Goal: Task Accomplishment & Management: Use online tool/utility

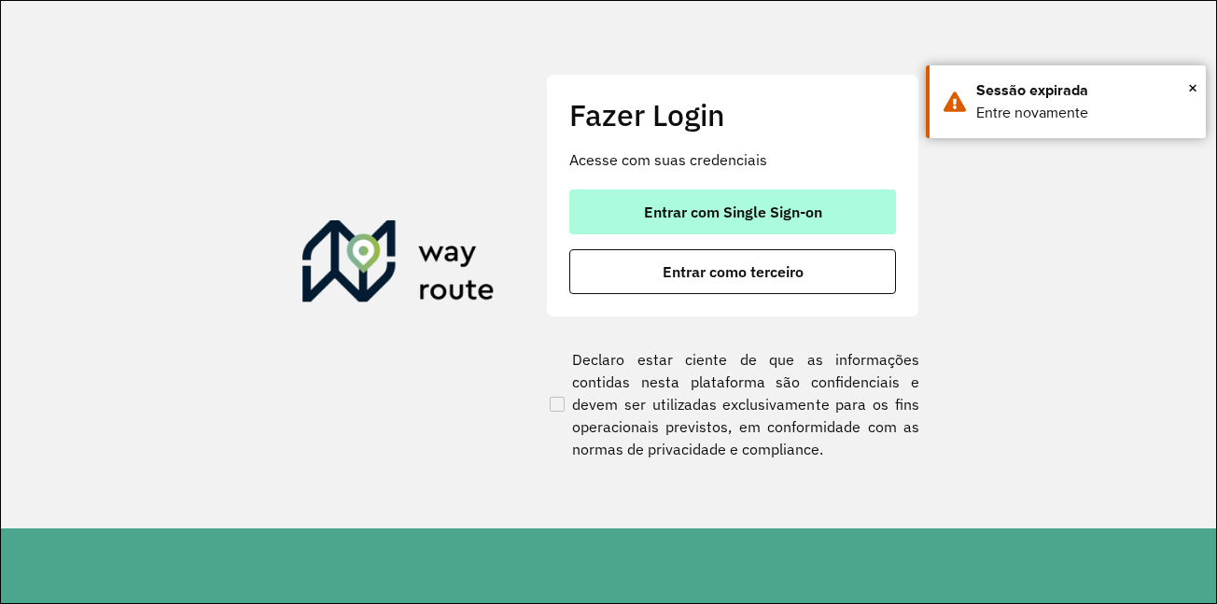
click at [780, 210] on span "Entrar com Single Sign-on" at bounding box center [733, 211] width 178 height 15
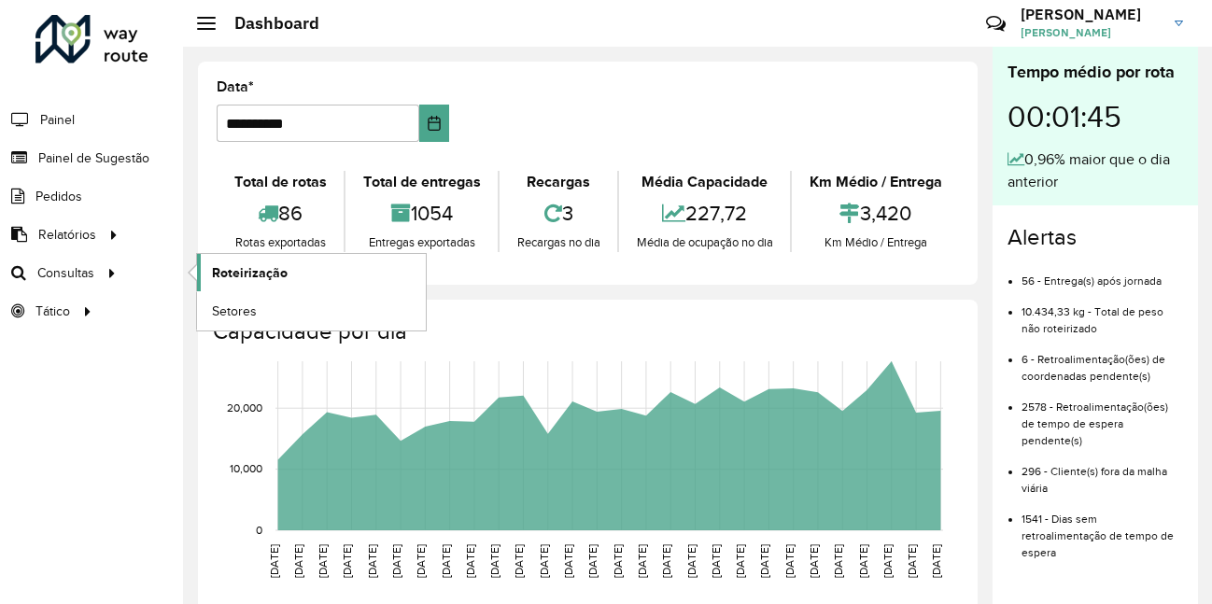
click at [246, 270] on span "Roteirização" at bounding box center [250, 273] width 76 height 20
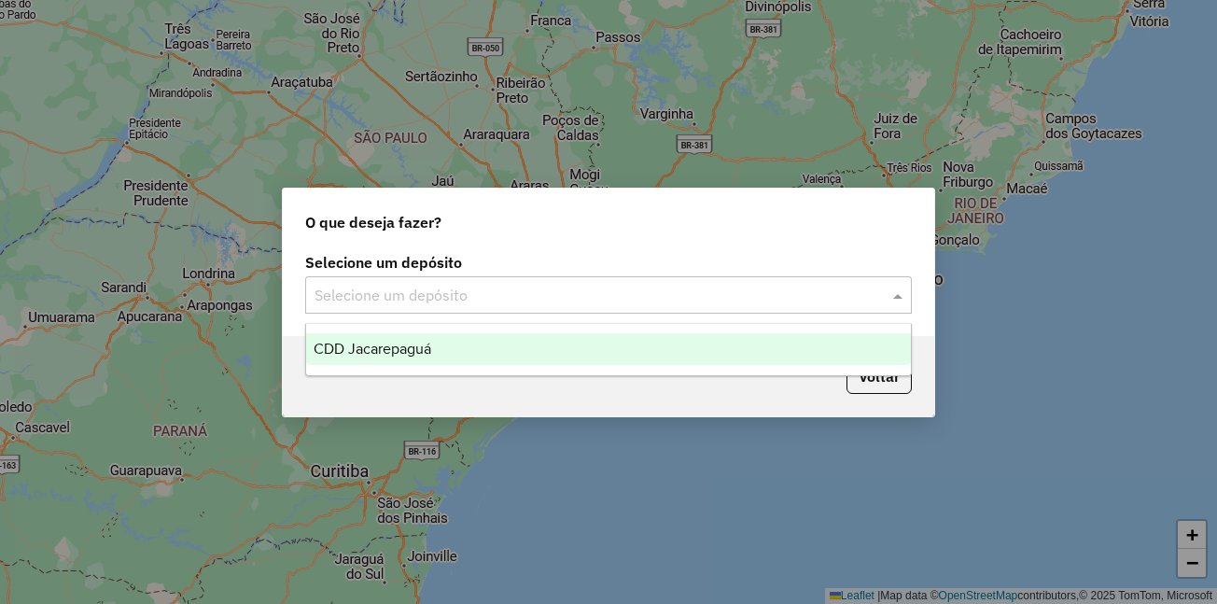
click at [463, 300] on input "text" at bounding box center [590, 296] width 551 height 22
click at [398, 347] on span "CDD Jacarepaguá" at bounding box center [373, 349] width 118 height 16
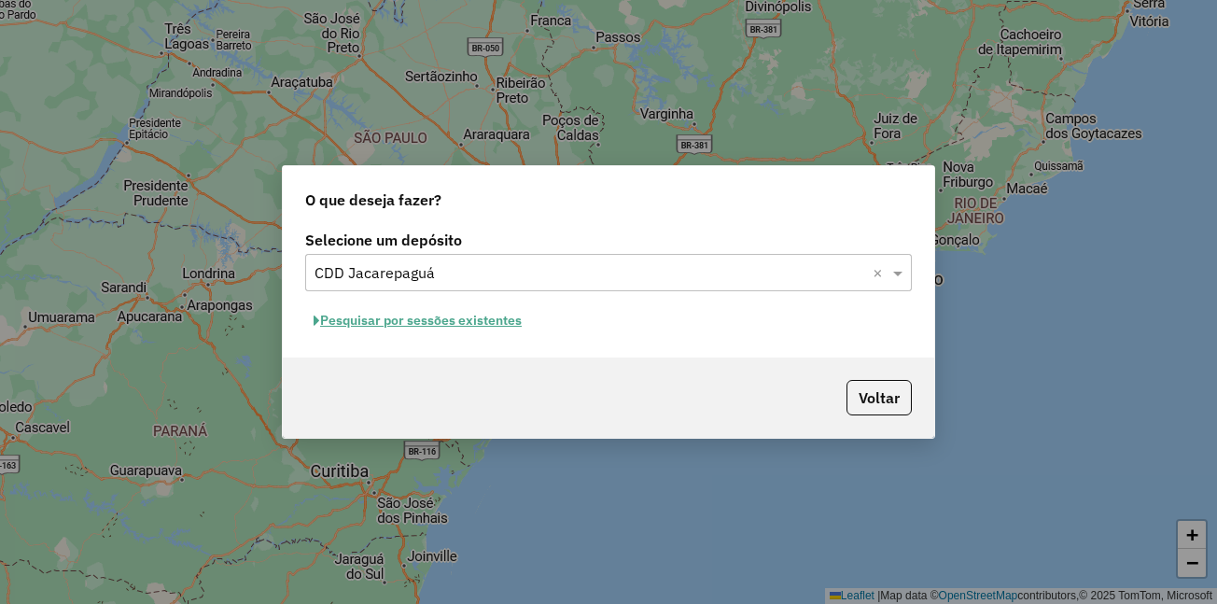
click at [406, 316] on button "Pesquisar por sessões existentes" at bounding box center [417, 320] width 225 height 29
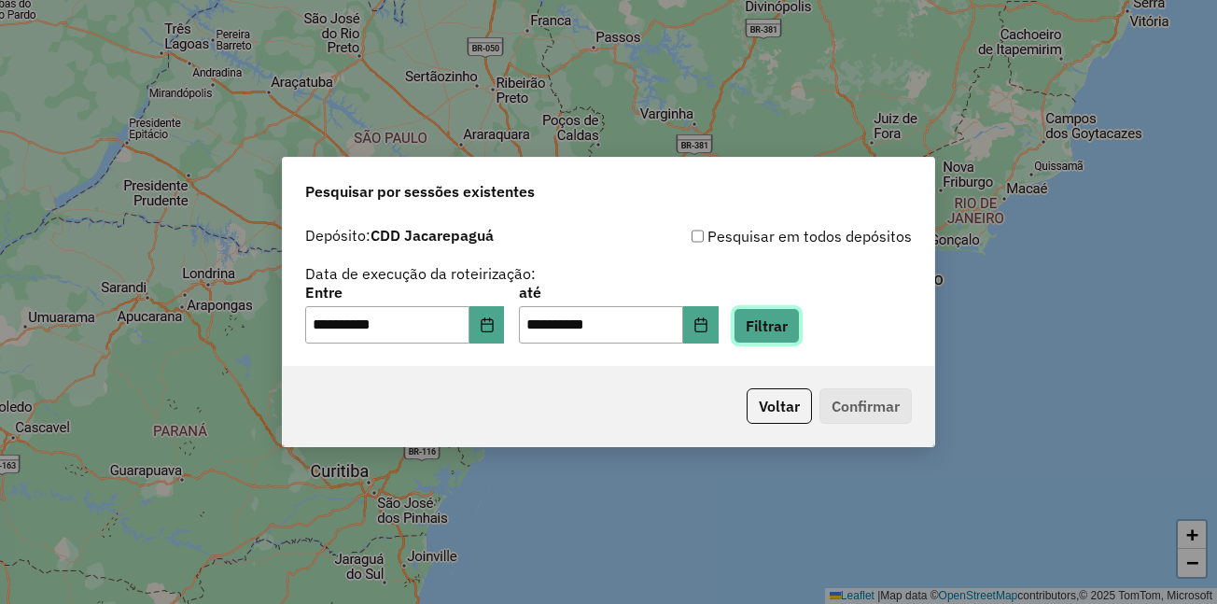
click at [795, 332] on button "Filtrar" at bounding box center [767, 325] width 66 height 35
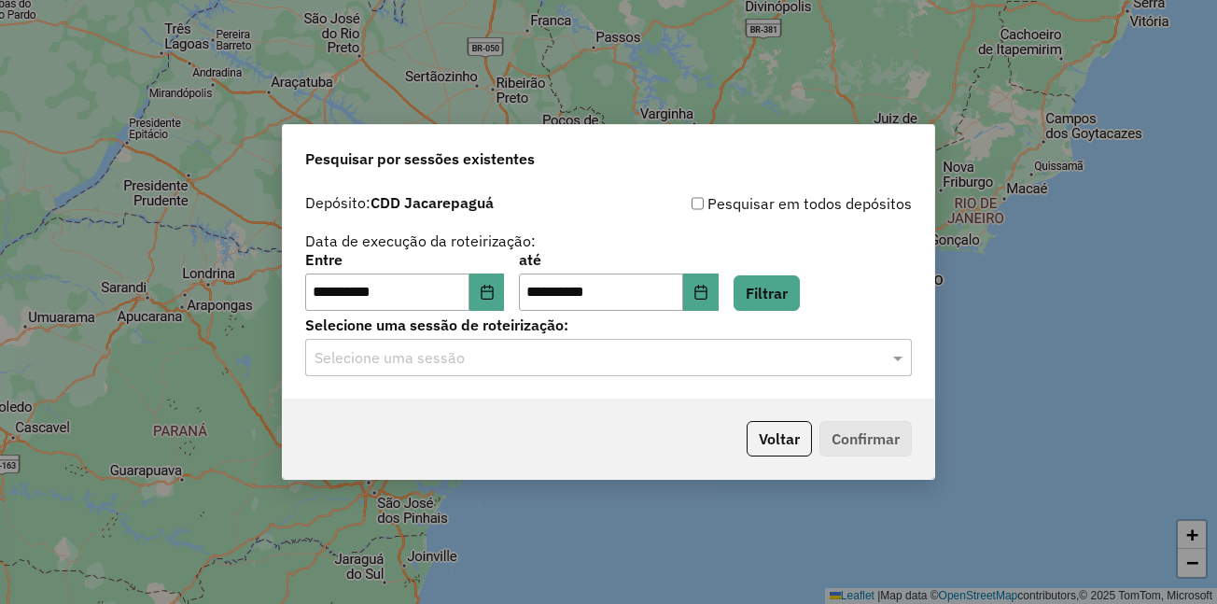
click at [443, 365] on input "text" at bounding box center [590, 358] width 551 height 22
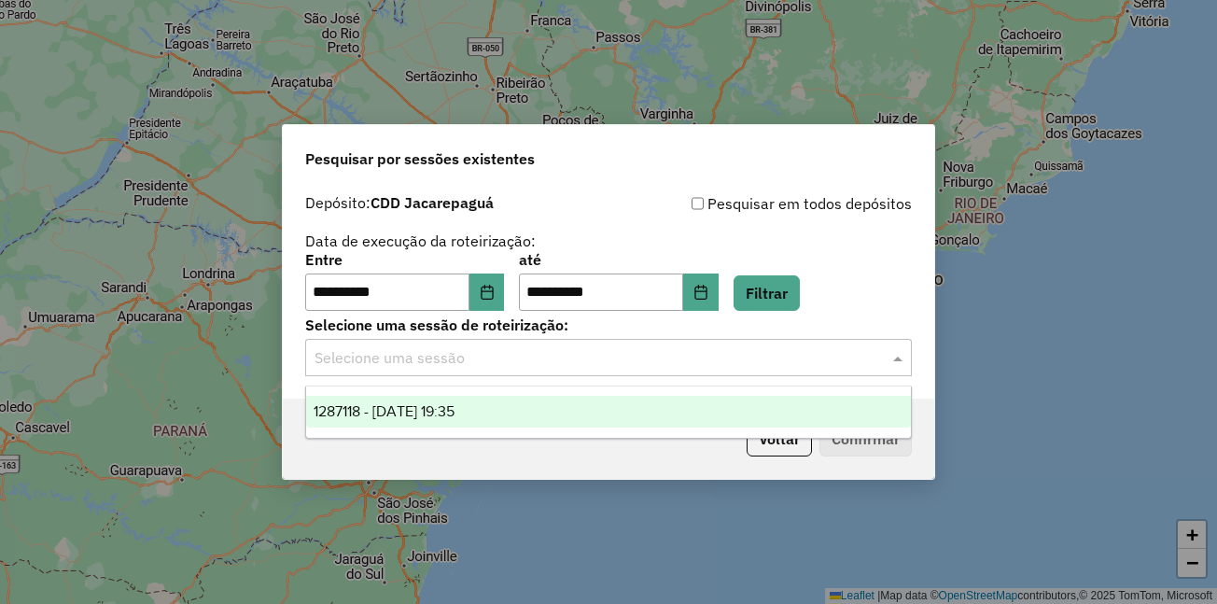
click at [423, 403] on span "1287118 - 02/10/2025 19:35" at bounding box center [384, 411] width 141 height 16
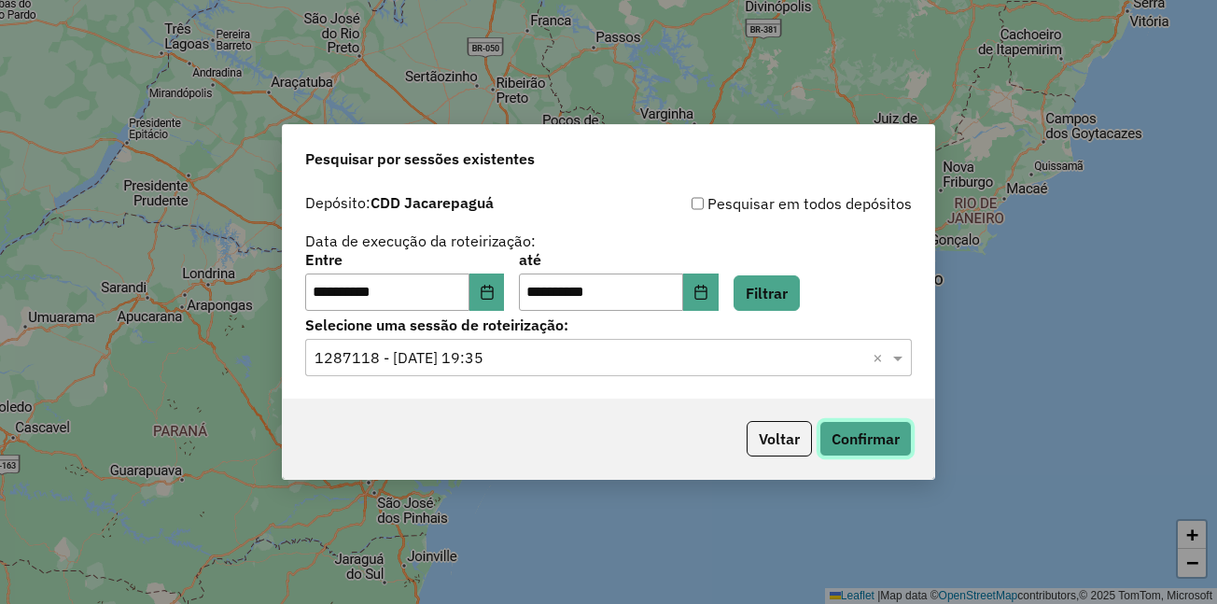
click at [865, 442] on button "Confirmar" at bounding box center [866, 438] width 92 height 35
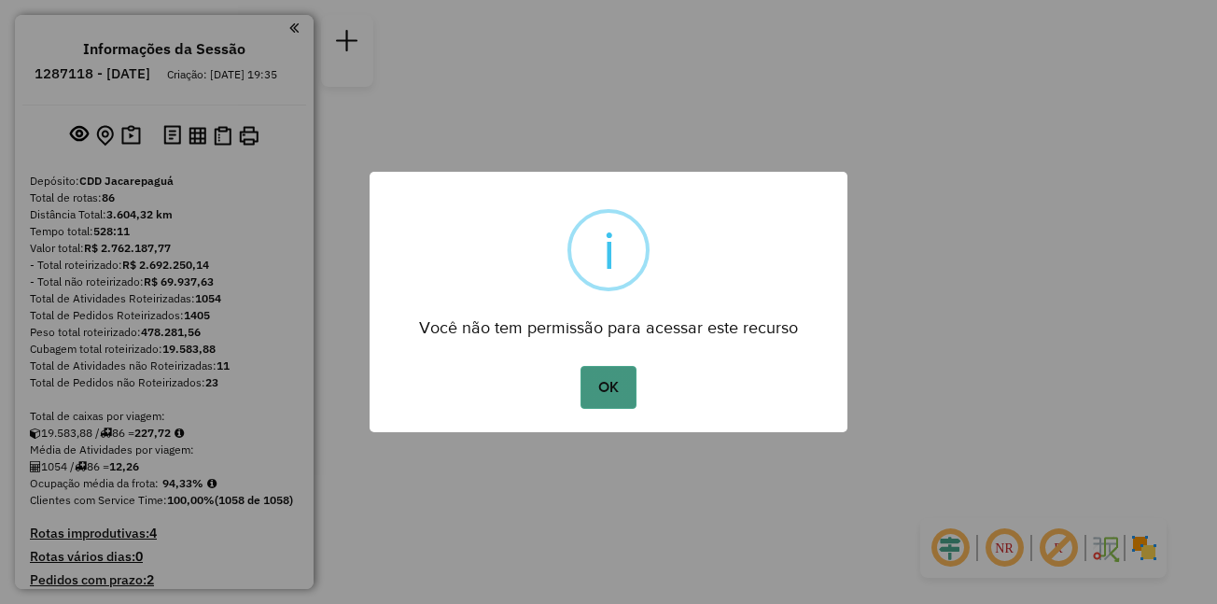
click at [598, 372] on button "OK" at bounding box center [608, 387] width 55 height 43
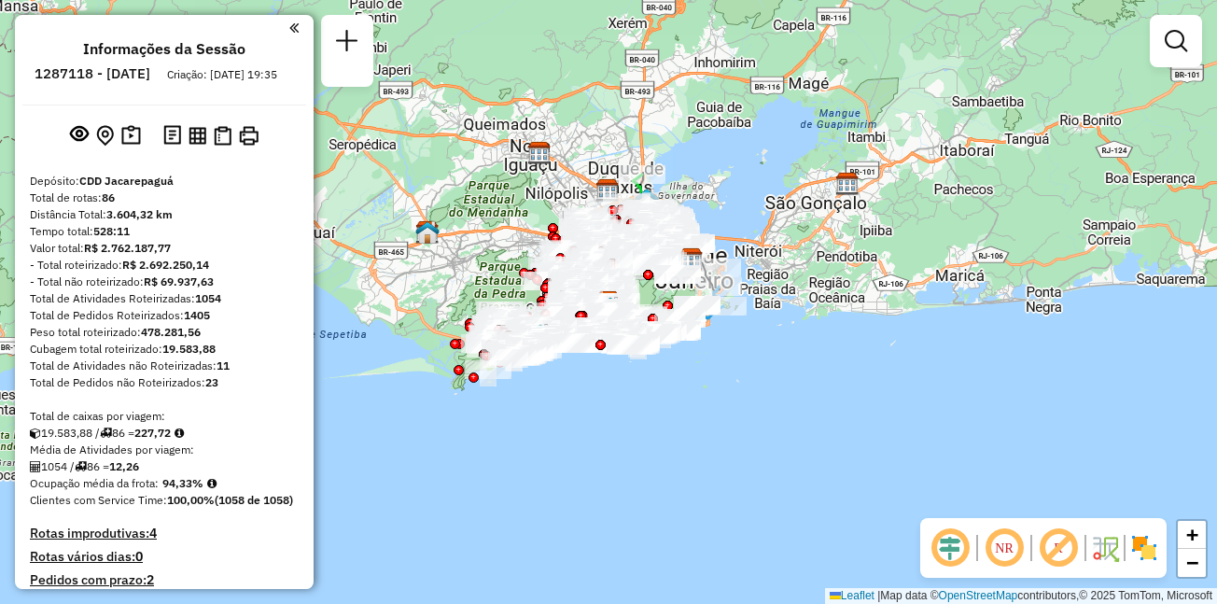
scroll to position [2864, 0]
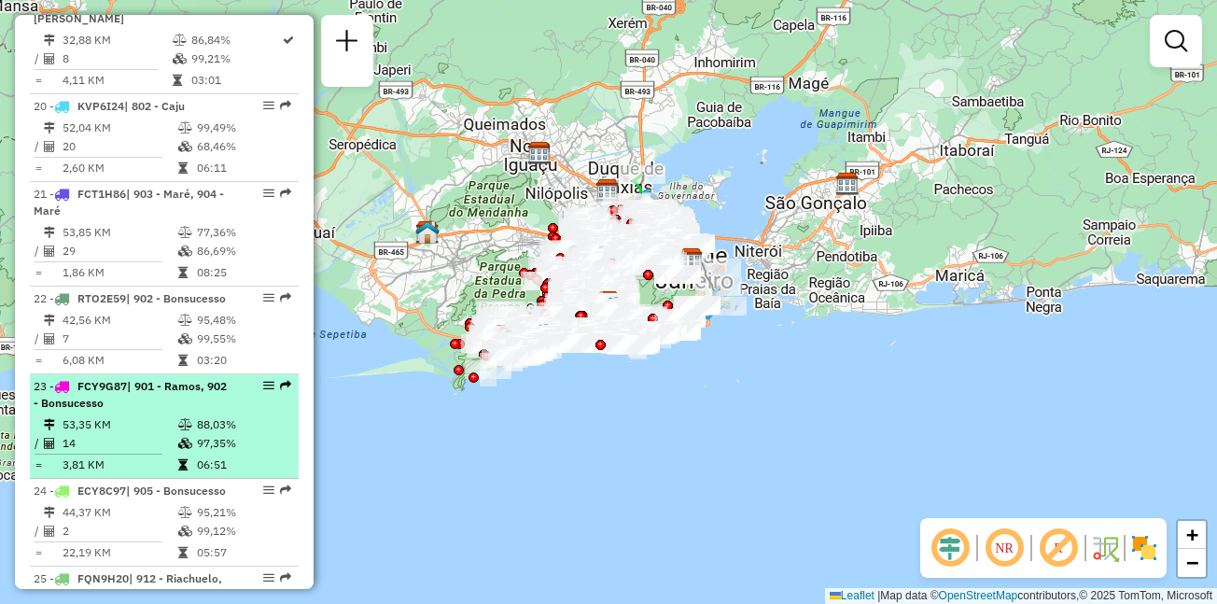
click at [129, 378] on div "23 - FCY9G87 | 901 - Ramos, 902 - Bonsucesso" at bounding box center [133, 395] width 198 height 34
select select "**********"
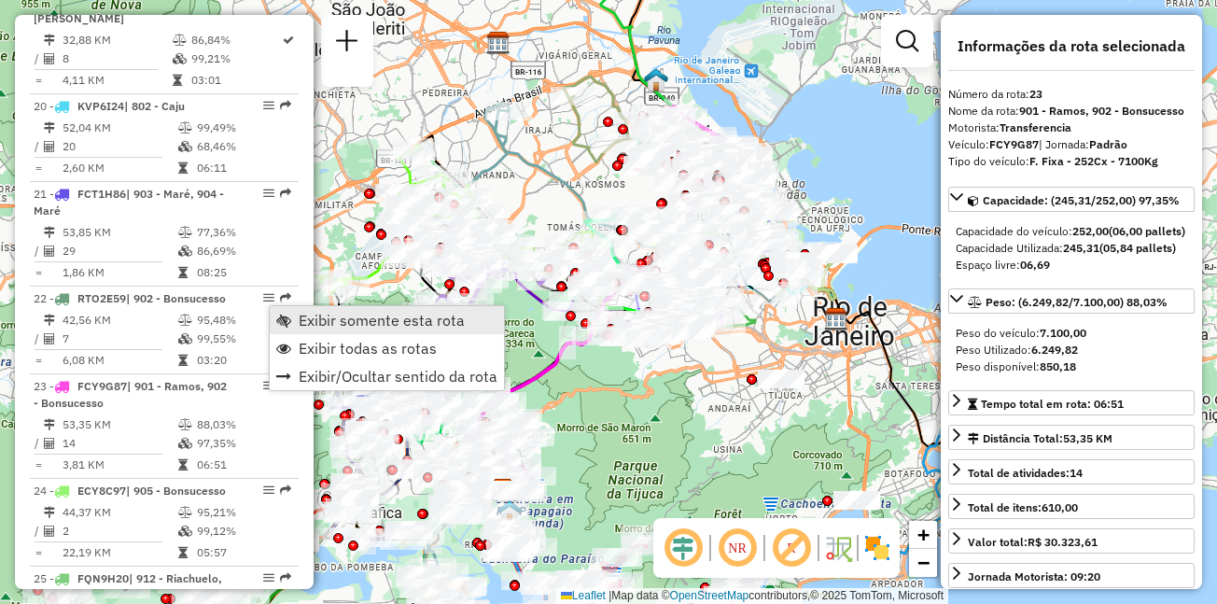
click at [326, 323] on span "Exibir somente esta rota" at bounding box center [382, 320] width 166 height 15
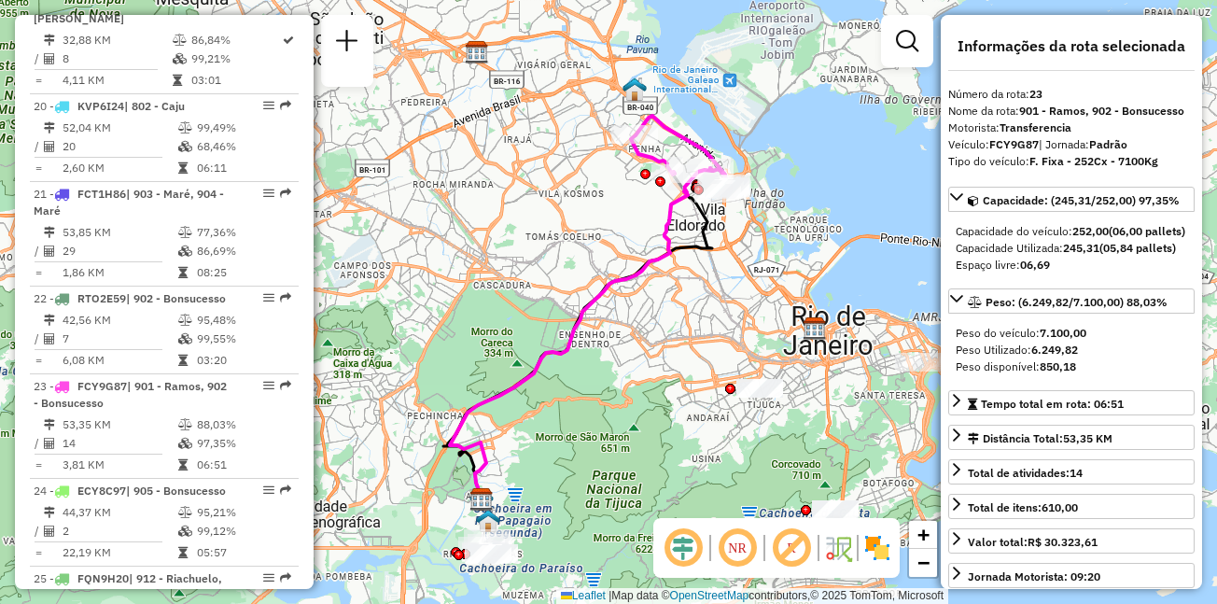
drag, startPoint x: 710, startPoint y: 207, endPoint x: 641, endPoint y: 232, distance: 72.3
click at [641, 232] on icon at bounding box center [577, 336] width 269 height 328
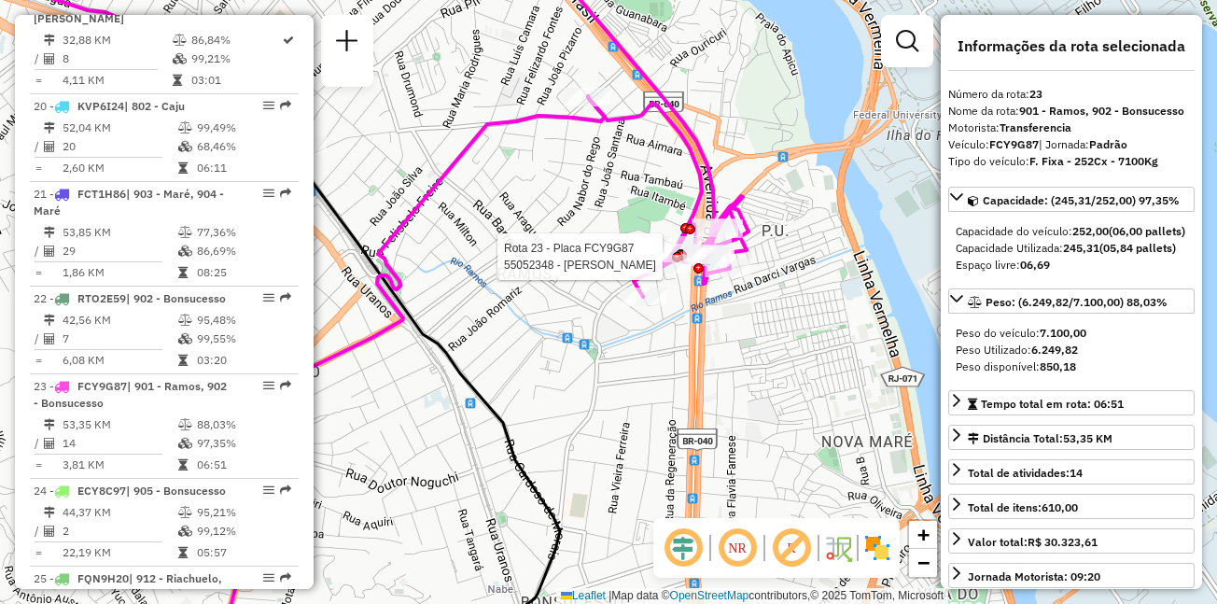
drag, startPoint x: 714, startPoint y: 261, endPoint x: 769, endPoint y: 306, distance: 71.0
click at [769, 304] on div "Rota 23 - Placa FCY9G87 55052348 - RAIMUNDO N BDA SILVA Janela de atendimento G…" at bounding box center [608, 302] width 1217 height 604
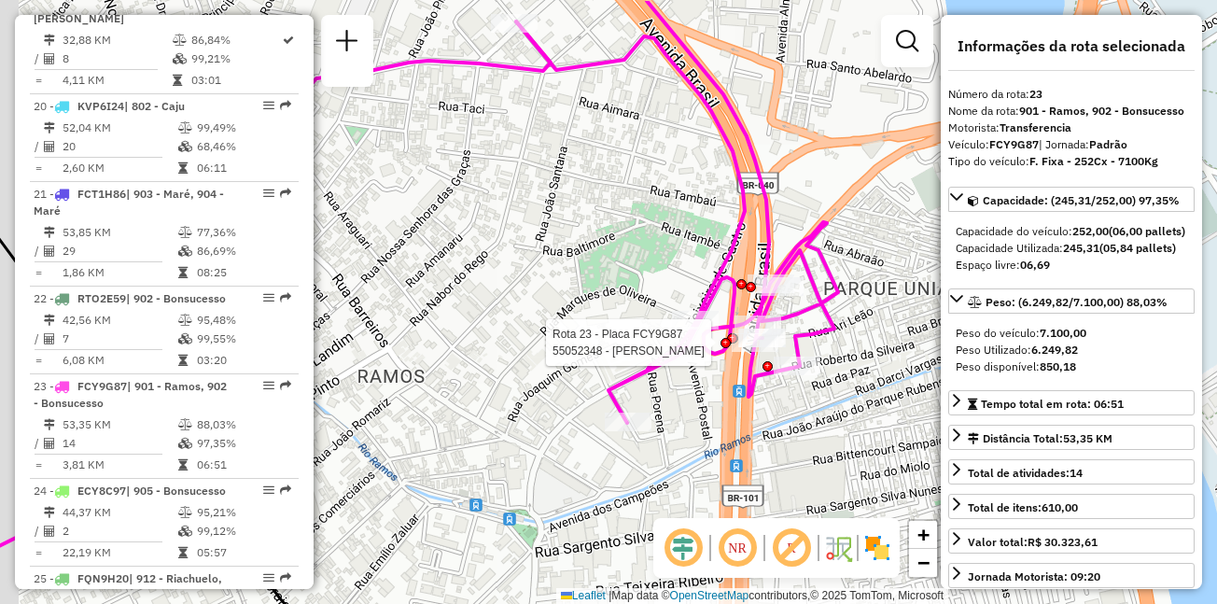
drag, startPoint x: 738, startPoint y: 260, endPoint x: 836, endPoint y: 332, distance: 120.8
click at [837, 332] on icon at bounding box center [677, 212] width 322 height 422
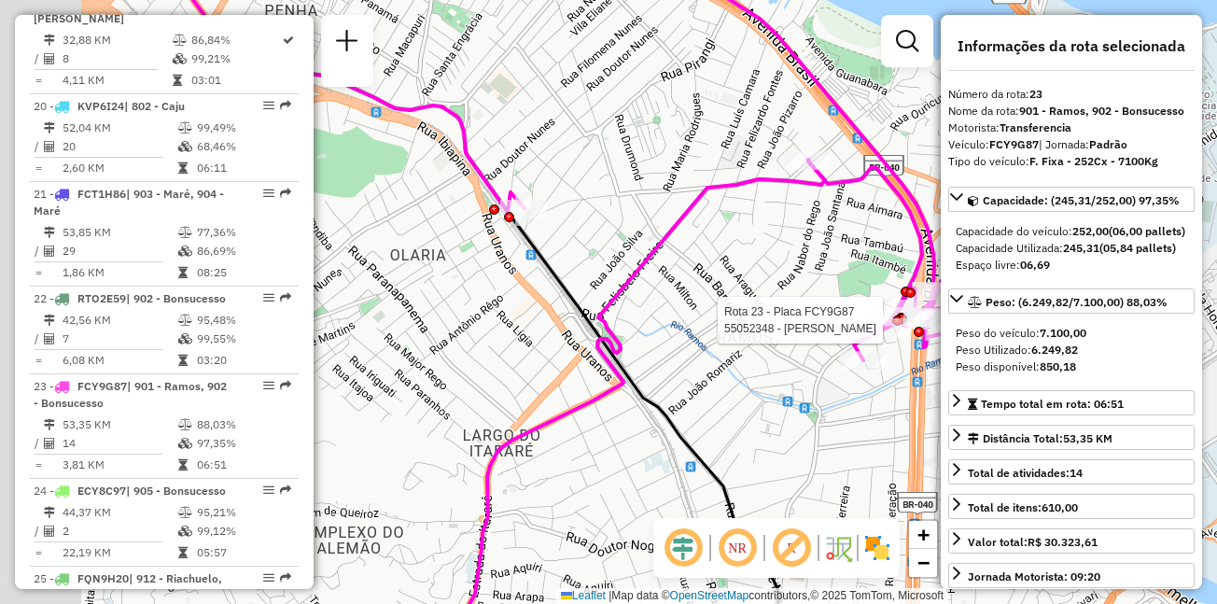
drag, startPoint x: 582, startPoint y: 271, endPoint x: 795, endPoint y: 273, distance: 212.9
click at [795, 273] on div "Rota 23 - Placa FCY9G87 55052348 - RAIMUNDO N BDA SILVA Janela de atendimento G…" at bounding box center [608, 302] width 1217 height 604
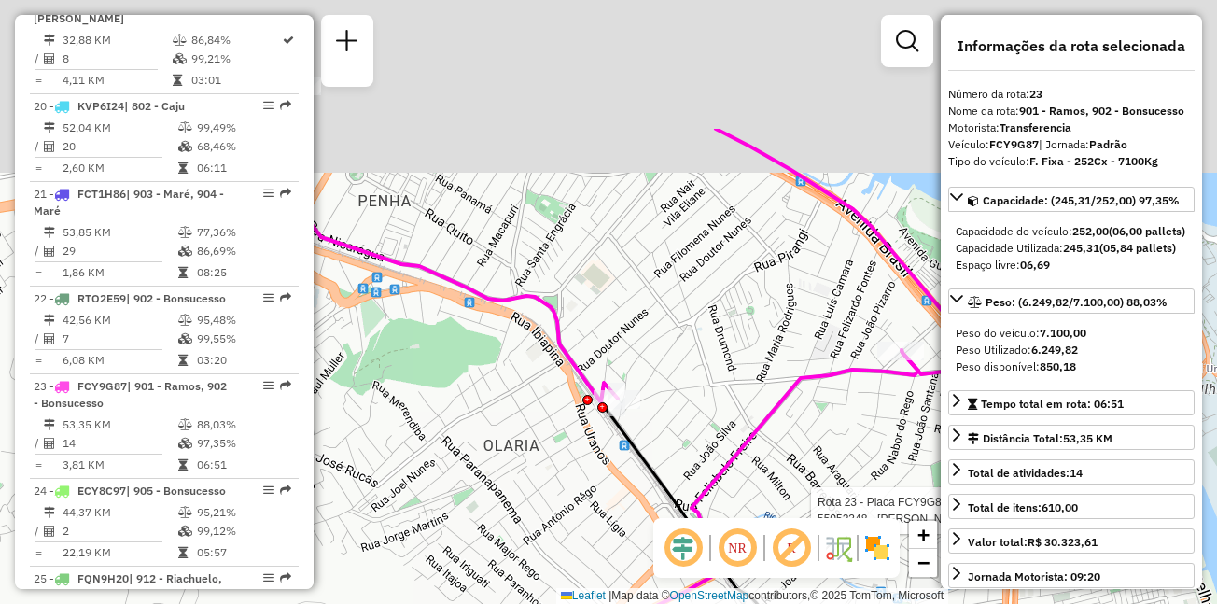
drag, startPoint x: 601, startPoint y: 150, endPoint x: 689, endPoint y: 337, distance: 206.3
click at [689, 337] on div "Rota 23 - Placa FCY9G87 55052348 - RAIMUNDO N BDA SILVA Janela de atendimento G…" at bounding box center [608, 302] width 1217 height 604
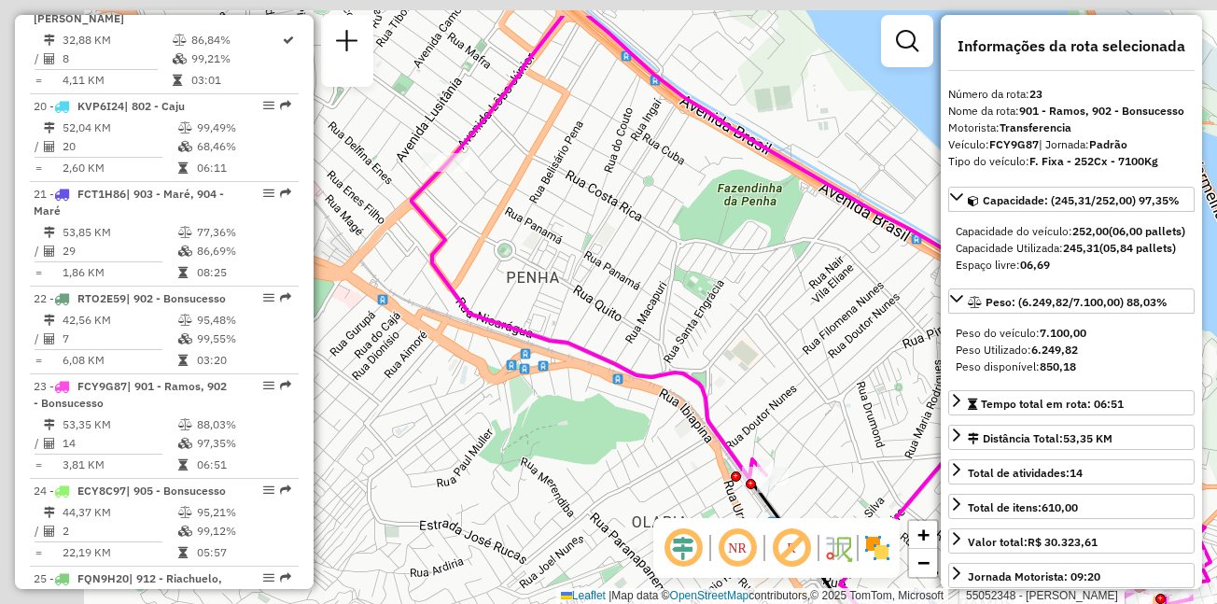
drag, startPoint x: 473, startPoint y: 209, endPoint x: 654, endPoint y: 291, distance: 198.0
click at [652, 291] on div "Rota 23 - Placa FCY9G87 55052348 - RAIMUNDO N BDA SILVA Janela de atendimento G…" at bounding box center [608, 302] width 1217 height 604
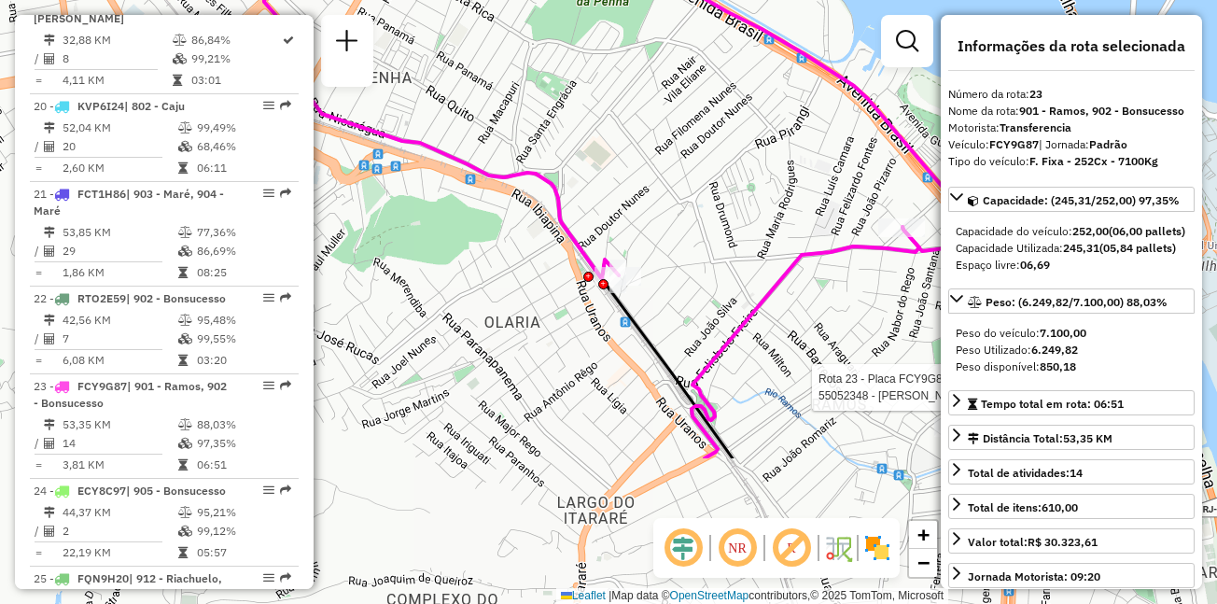
drag, startPoint x: 625, startPoint y: 302, endPoint x: 441, endPoint y: 91, distance: 279.9
click at [441, 91] on div "Rota 23 - Placa FCY9G87 55052348 - RAIMUNDO N BDA SILVA Janela de atendimento G…" at bounding box center [608, 302] width 1217 height 604
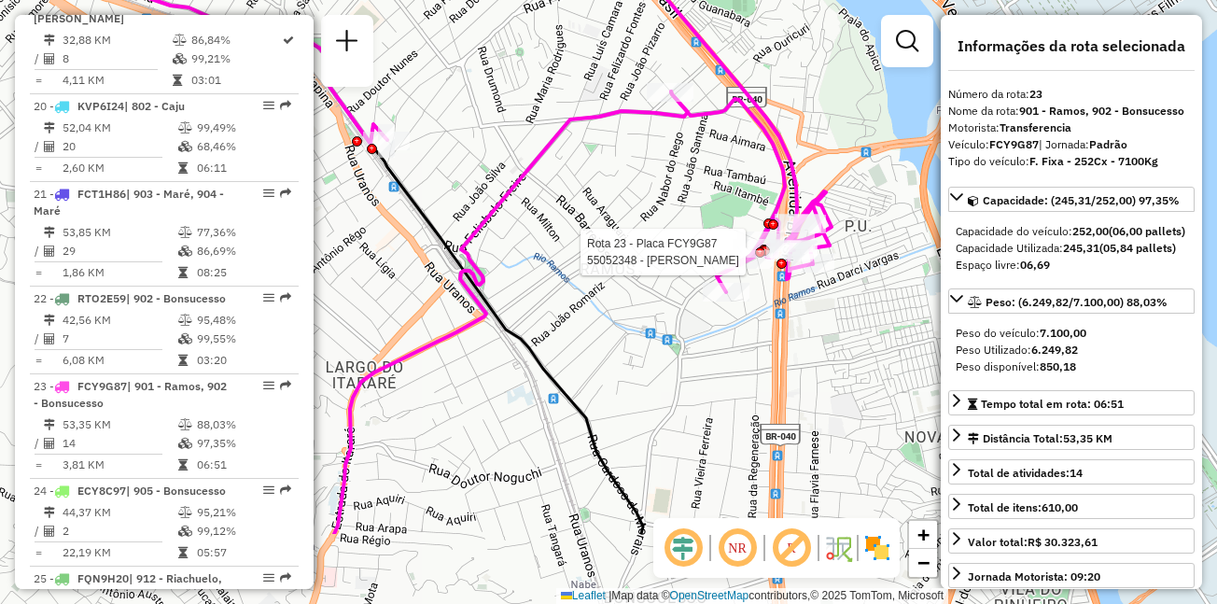
drag, startPoint x: 678, startPoint y: 268, endPoint x: 439, endPoint y: 132, distance: 275.1
click at [439, 132] on div "Rota 23 - Placa FCY9G87 55052348 - RAIMUNDO N BDA SILVA Janela de atendimento G…" at bounding box center [608, 302] width 1217 height 604
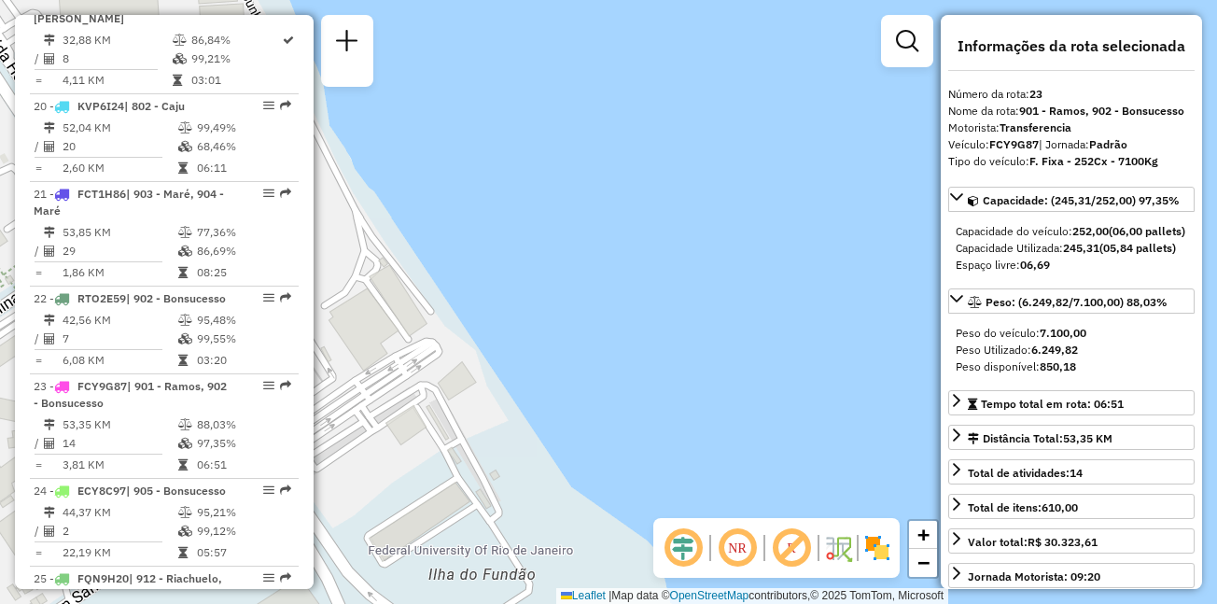
drag, startPoint x: 426, startPoint y: 241, endPoint x: 807, endPoint y: 296, distance: 384.9
click at [807, 296] on div "Rota 23 - Placa FCY9G87 55052348 - RAIMUNDO N BDA SILVA Janela de atendimento G…" at bounding box center [608, 302] width 1217 height 604
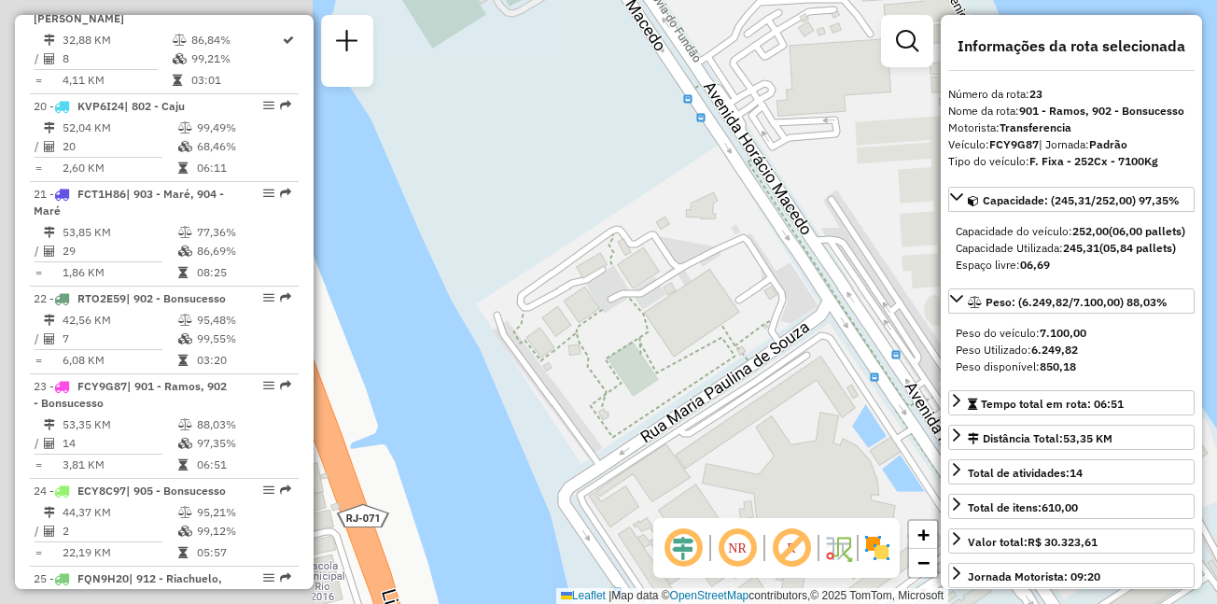
drag, startPoint x: 491, startPoint y: 320, endPoint x: 832, endPoint y: 334, distance: 341.1
click at [832, 334] on div "Rota 23 - Placa FCY9G87 55052348 - RAIMUNDO N BDA SILVA Janela de atendimento G…" at bounding box center [608, 302] width 1217 height 604
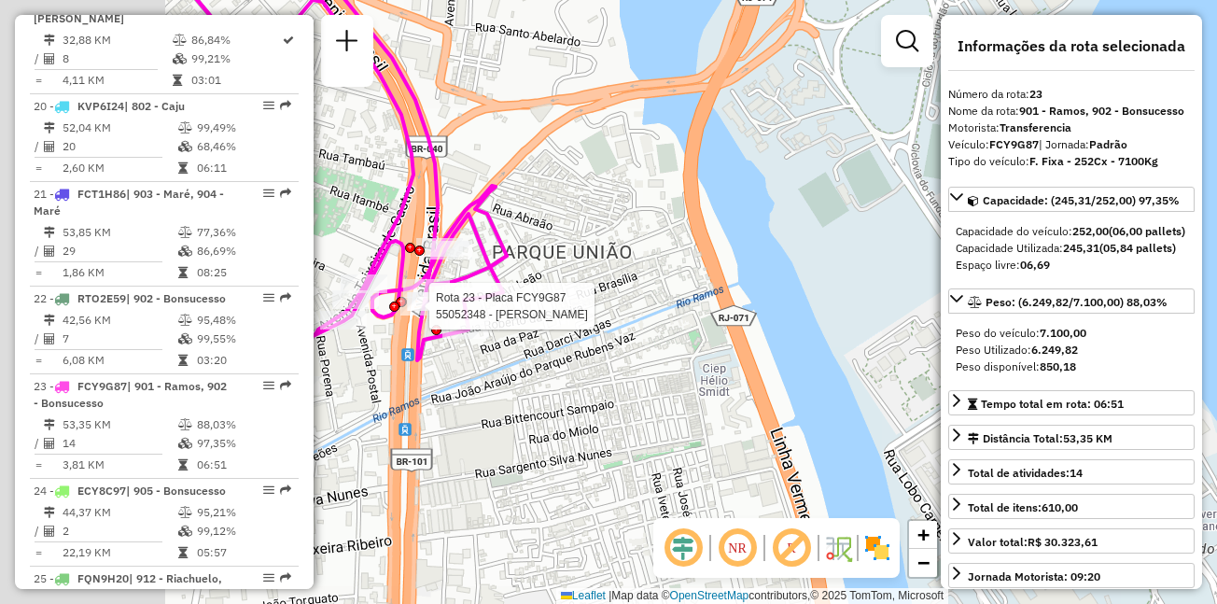
drag, startPoint x: 400, startPoint y: 208, endPoint x: 634, endPoint y: 249, distance: 237.9
click at [634, 249] on div "Rota 23 - Placa FCY9G87 55052348 - RAIMUNDO N BDA SILVA Janela de atendimento G…" at bounding box center [608, 302] width 1217 height 604
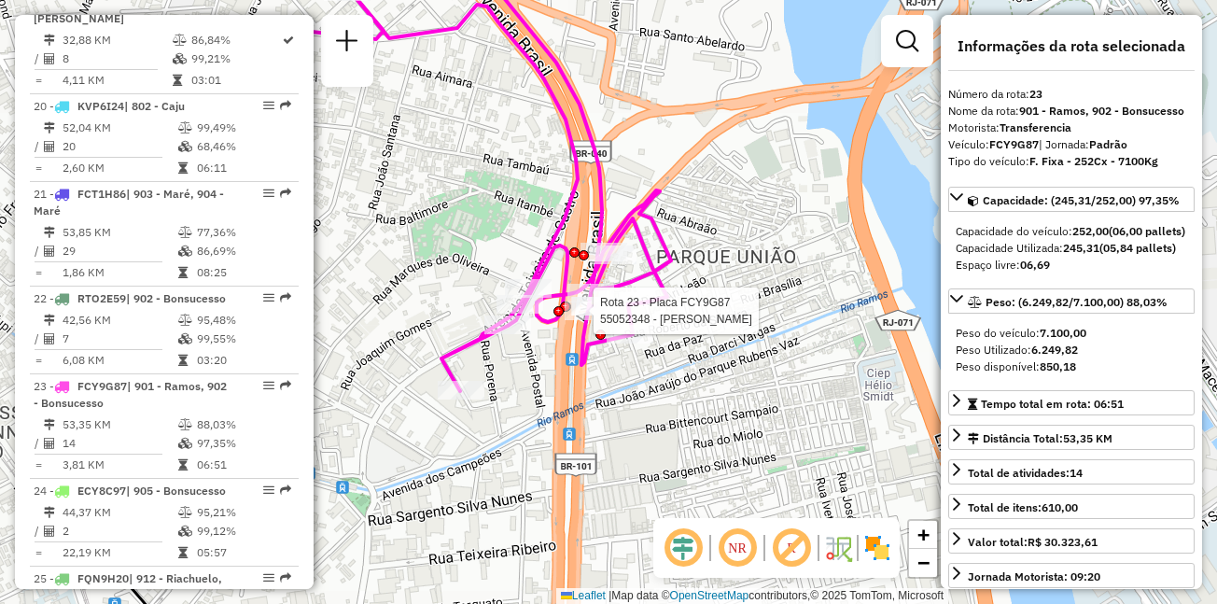
drag, startPoint x: 591, startPoint y: 286, endPoint x: 755, endPoint y: 290, distance: 164.4
click at [755, 290] on div "Rota 23 - Placa FCY9G87 55052348 - RAIMUNDO N BDA SILVA Janela de atendimento G…" at bounding box center [608, 302] width 1217 height 604
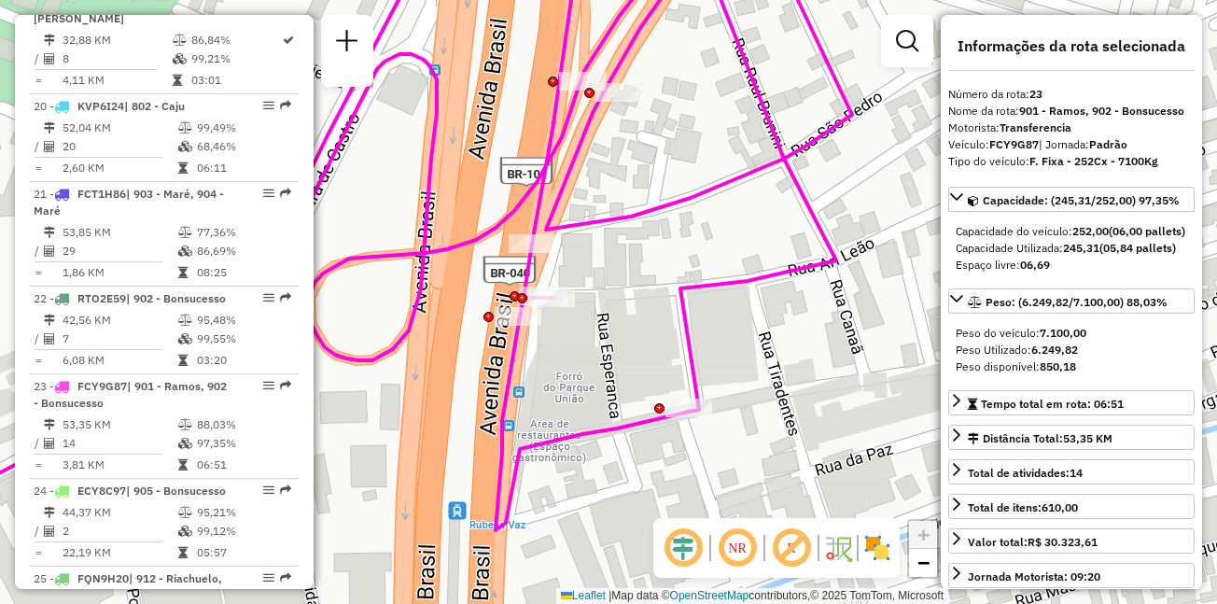
drag, startPoint x: 545, startPoint y: 305, endPoint x: 662, endPoint y: 264, distance: 123.7
click at [662, 264] on div "Janela de atendimento Grade de atendimento Capacidade Transportadoras Veículos …" at bounding box center [608, 302] width 1217 height 604
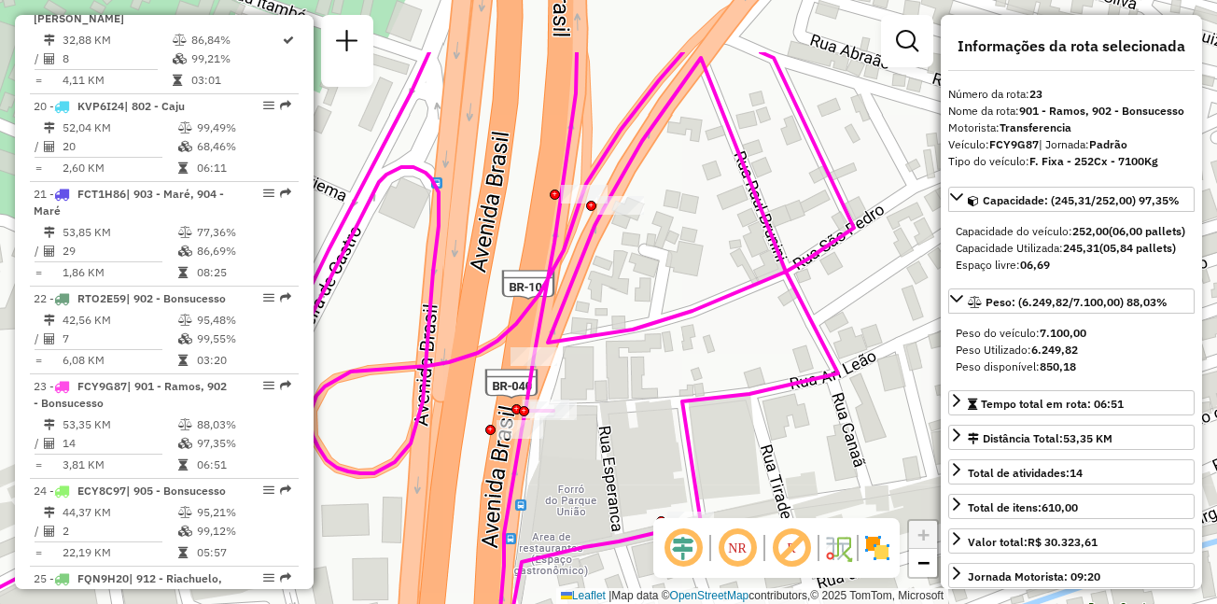
drag, startPoint x: 647, startPoint y: 188, endPoint x: 647, endPoint y: 288, distance: 99.9
click at [647, 288] on div "Janela de atendimento Grade de atendimento Capacidade Transportadoras Veículos …" at bounding box center [608, 302] width 1217 height 604
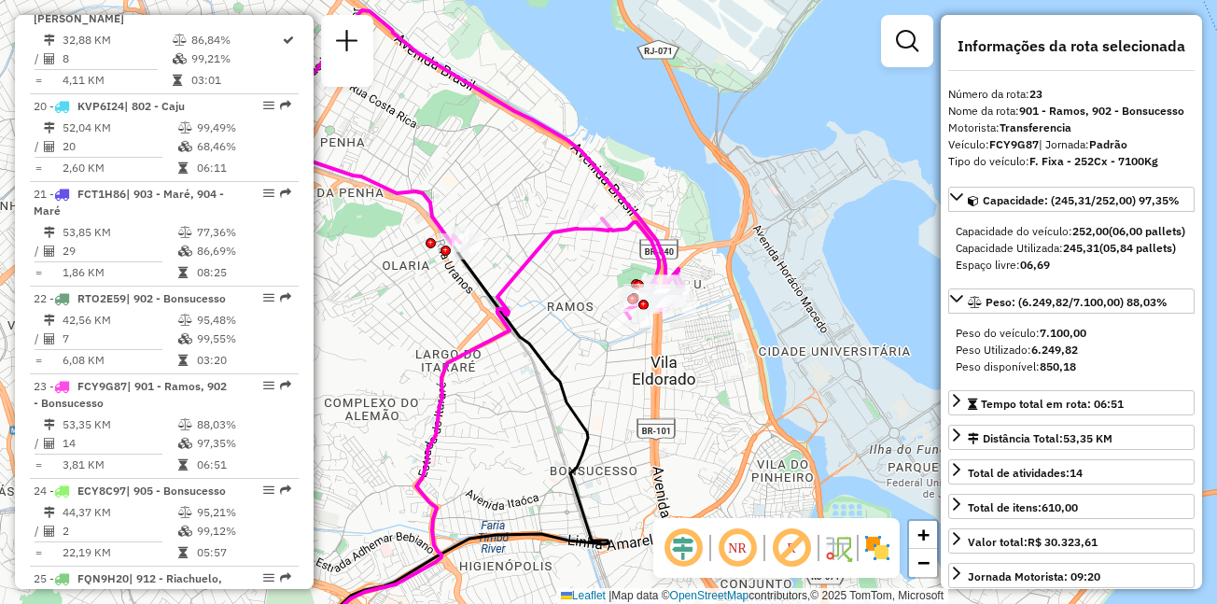
drag, startPoint x: 415, startPoint y: 148, endPoint x: 604, endPoint y: 229, distance: 206.2
click at [604, 229] on div "Janela de atendimento Grade de atendimento Capacidade Transportadoras Veículos …" at bounding box center [608, 302] width 1217 height 604
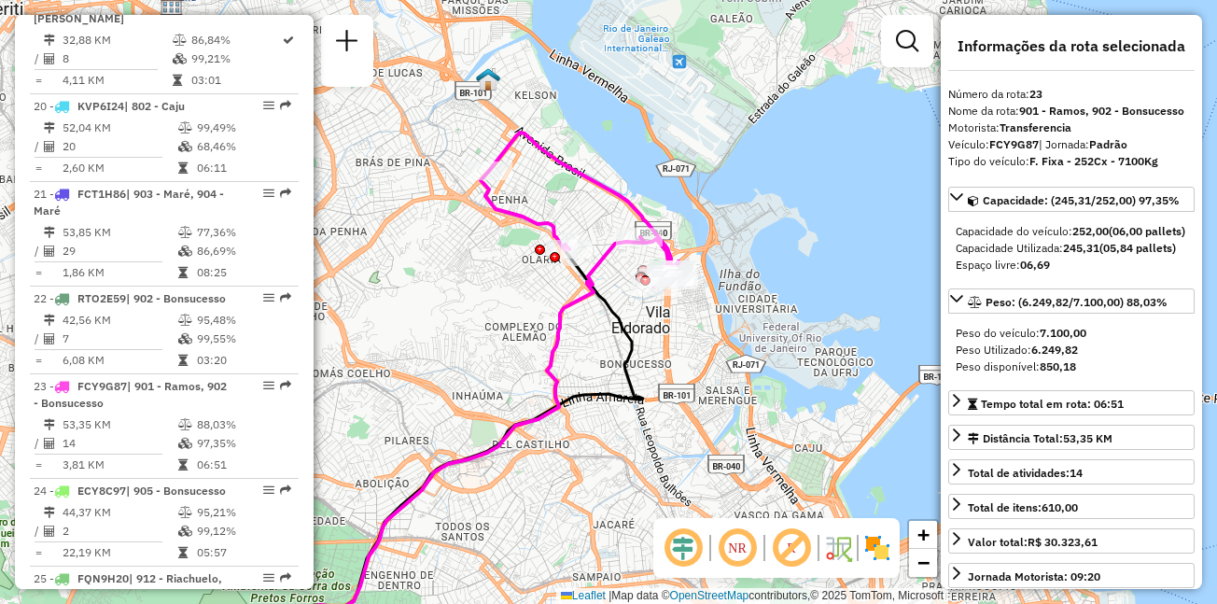
scroll to position [9090, 0]
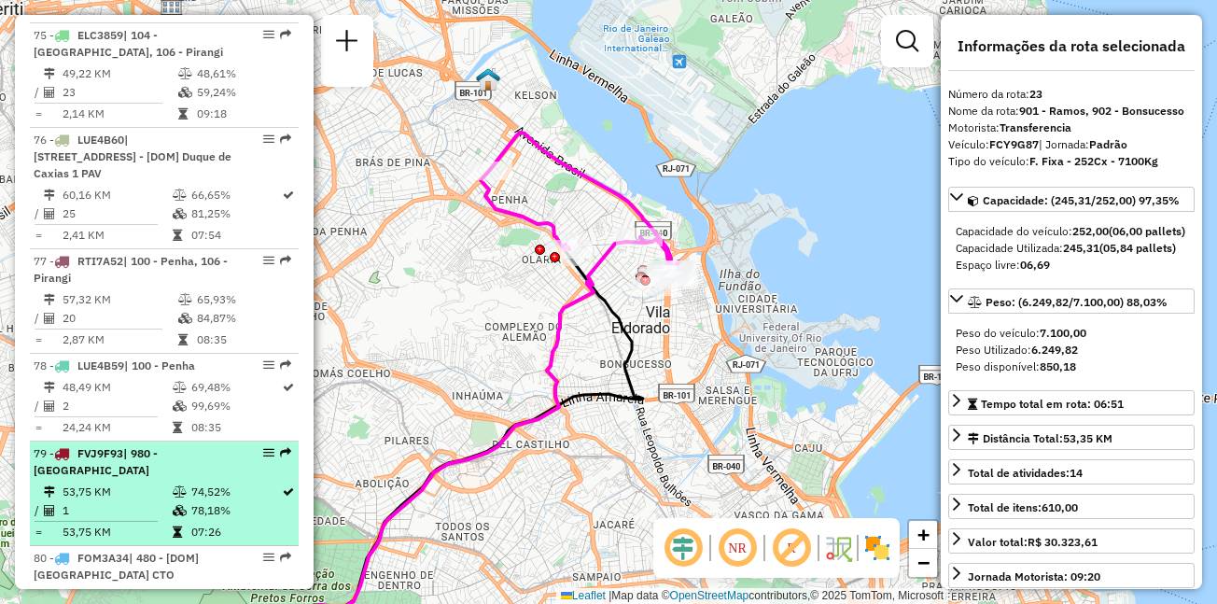
click at [158, 446] on span "| 980 - VIDIGAL" at bounding box center [96, 461] width 124 height 31
